Goal: Task Accomplishment & Management: Manage account settings

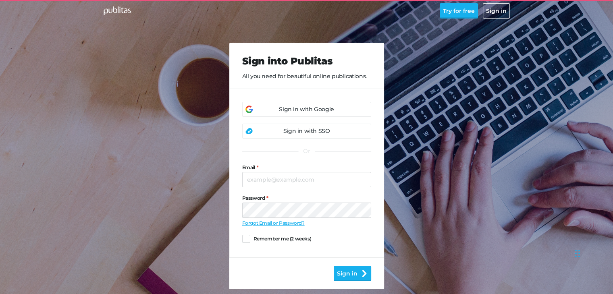
click at [335, 107] on div "Sign in with Google" at bounding box center [306, 109] width 129 height 15
